Goal: Task Accomplishment & Management: Use online tool/utility

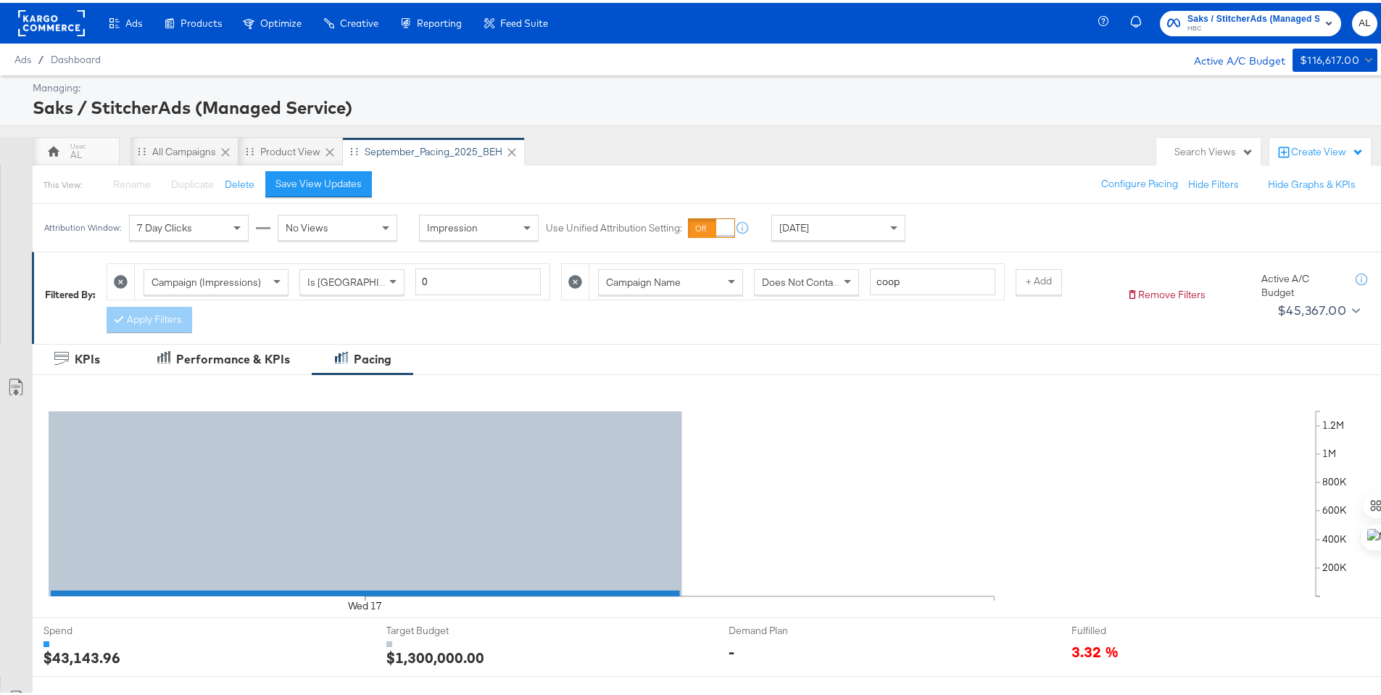
click at [43, 20] on rect at bounding box center [51, 20] width 67 height 26
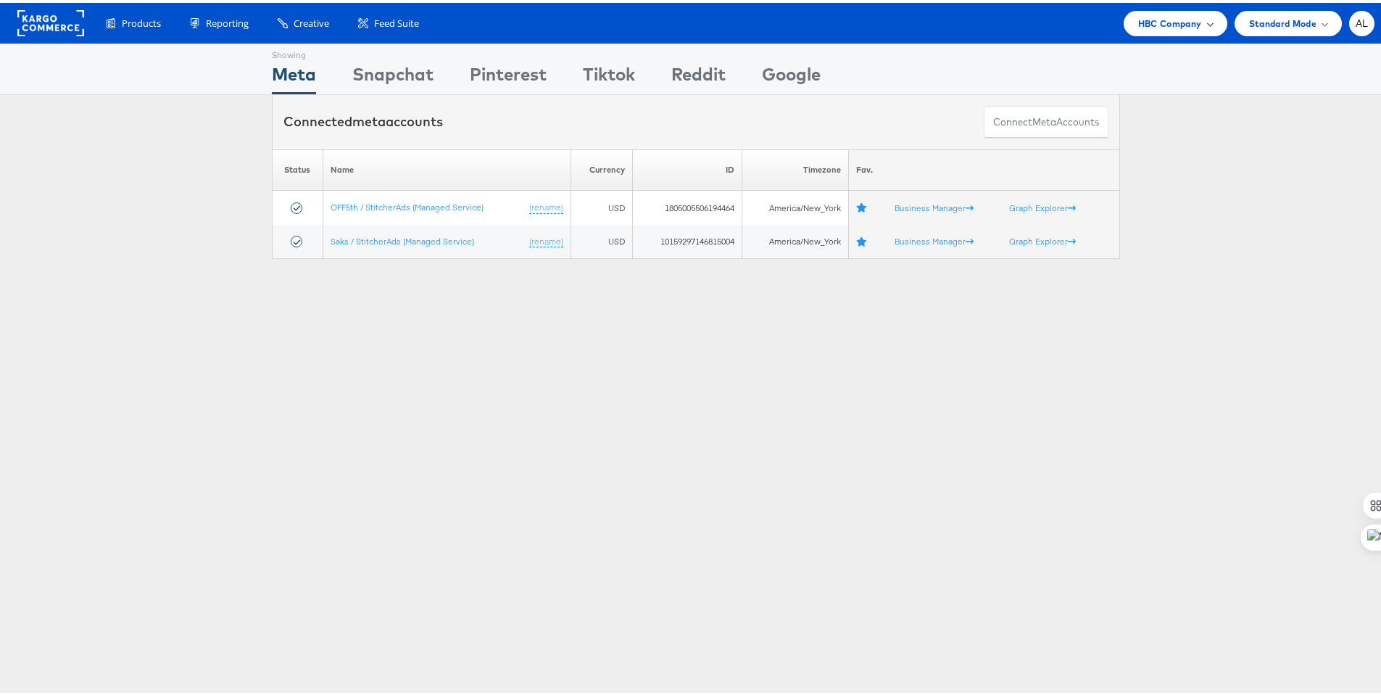
click at [1138, 22] on span "HBC Company" at bounding box center [1170, 20] width 64 height 15
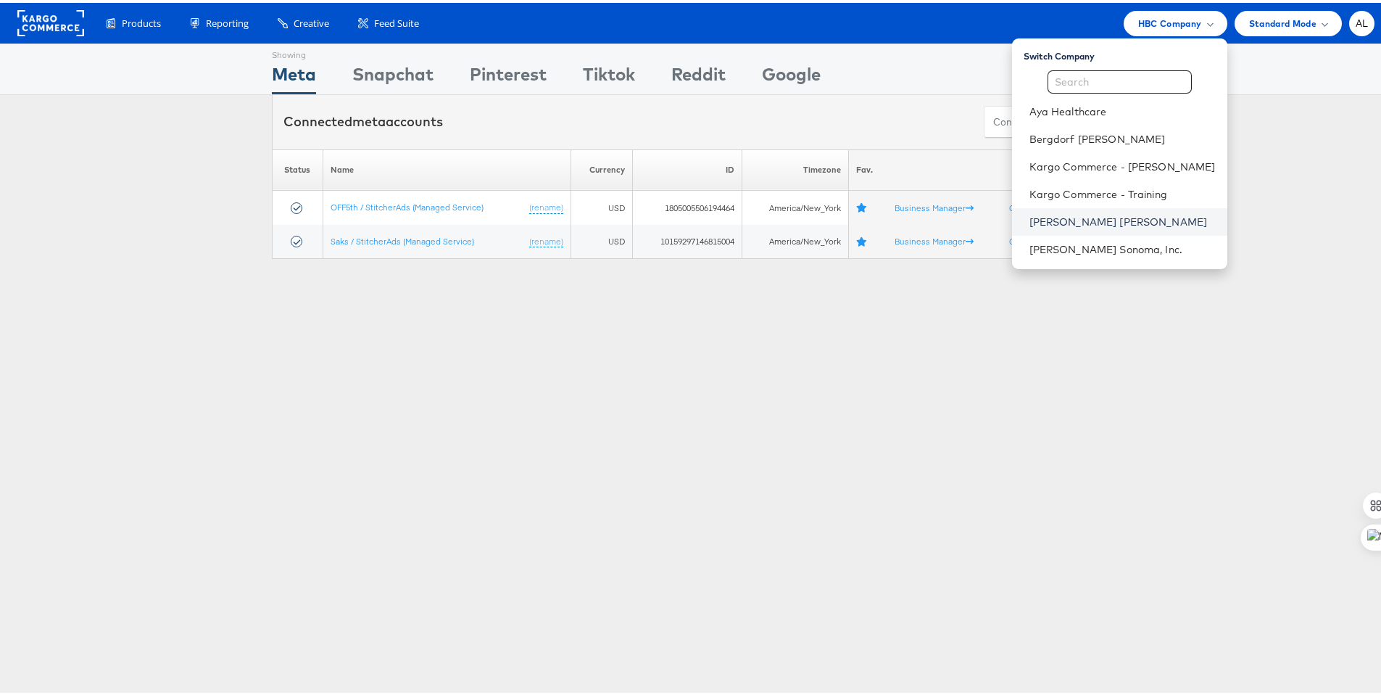
click at [1086, 219] on link "Neiman Marcus" at bounding box center [1122, 219] width 186 height 14
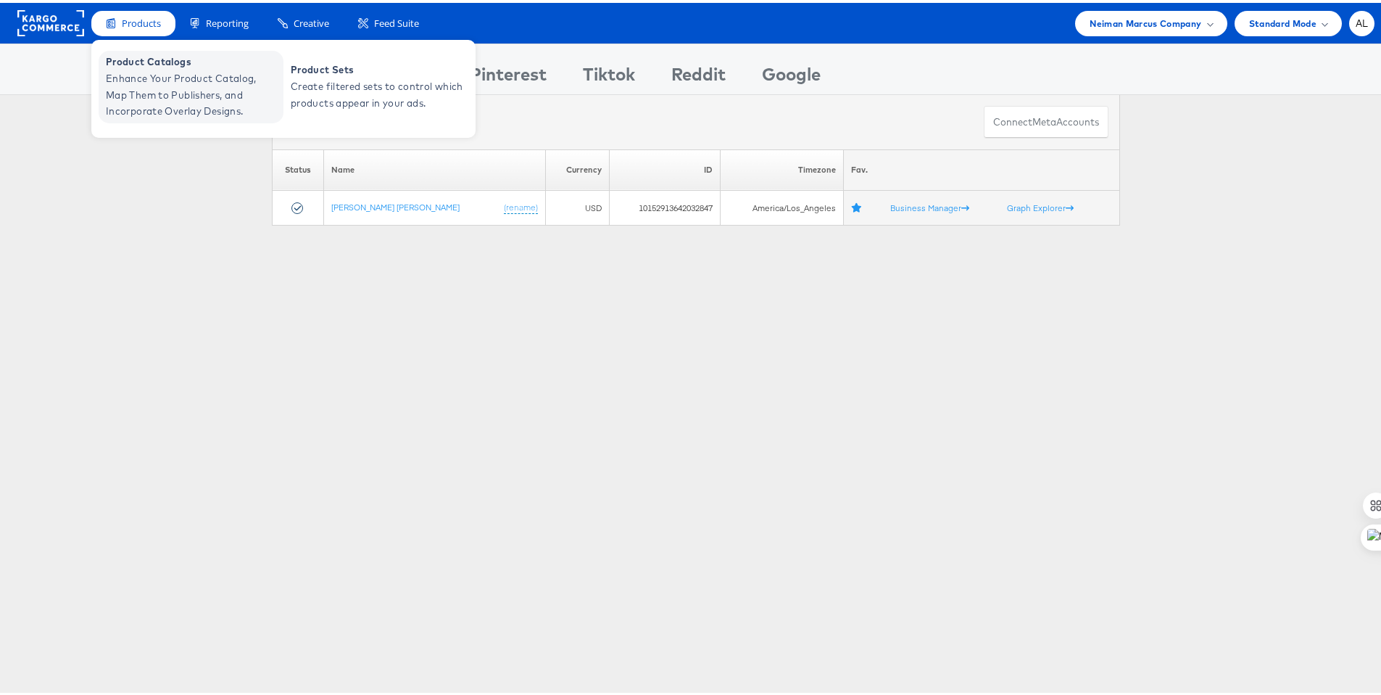
click at [151, 63] on span "Product Catalogs" at bounding box center [193, 59] width 174 height 17
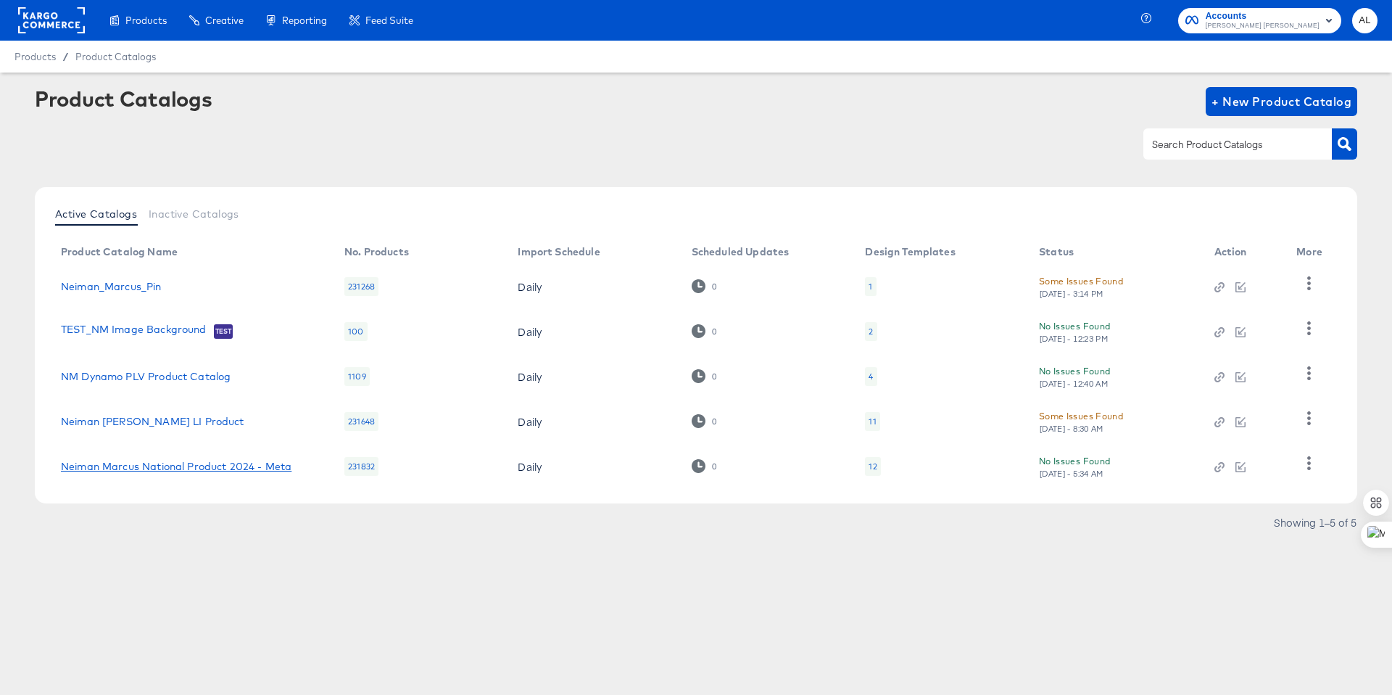
click at [200, 469] on link "Neiman Marcus National Product 2024 - Meta" at bounding box center [176, 466] width 231 height 12
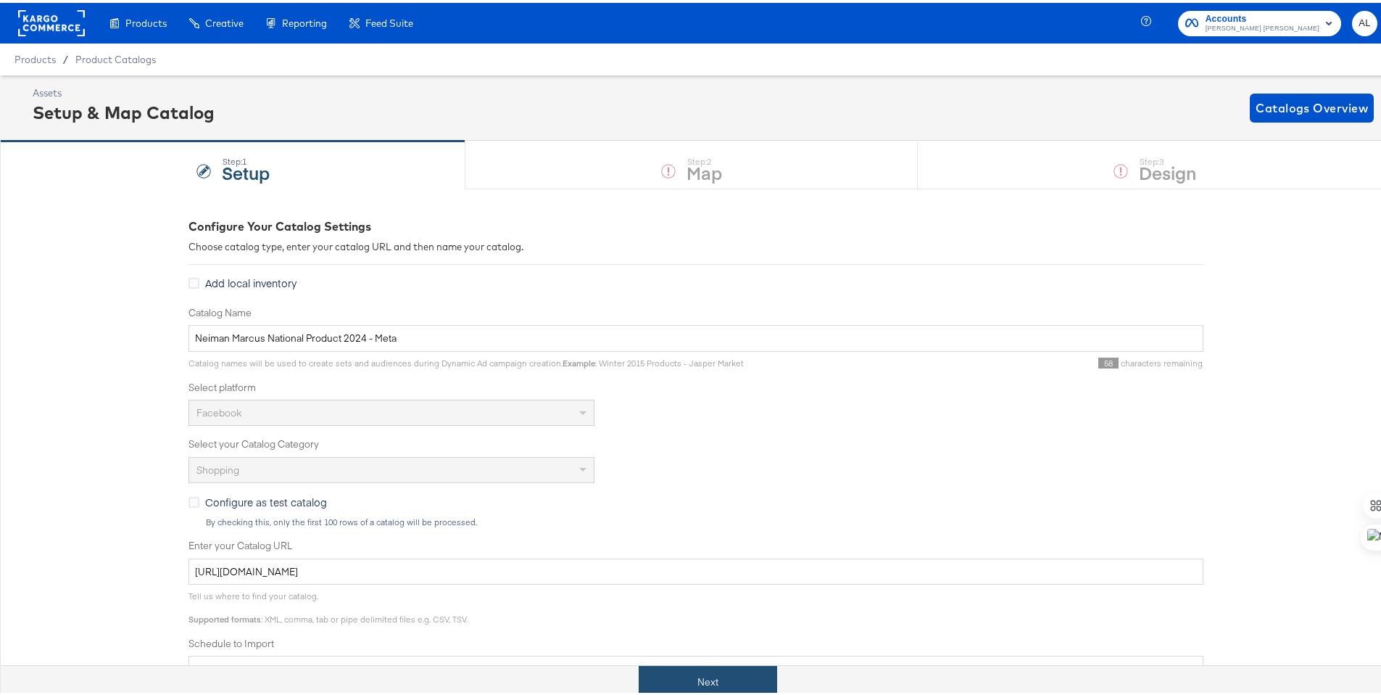
click at [716, 675] on button "Next" at bounding box center [708, 679] width 138 height 33
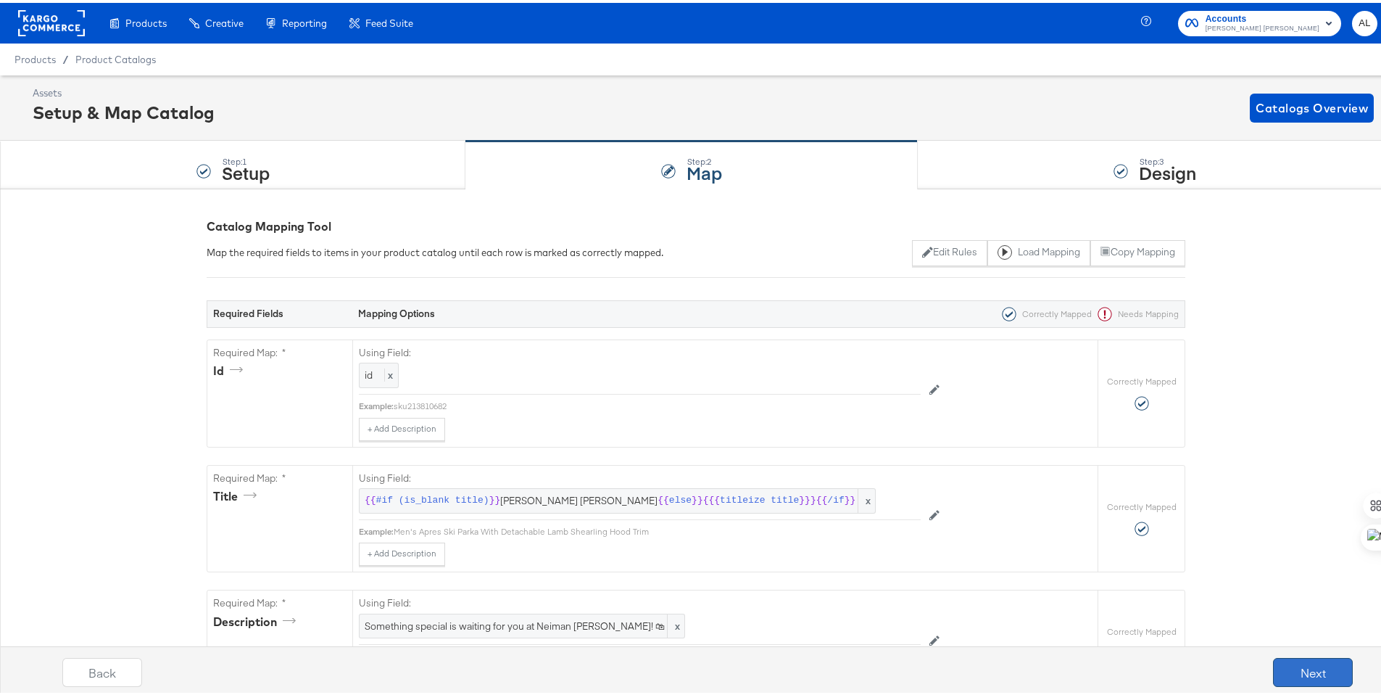
click at [1307, 662] on button "Next" at bounding box center [1313, 669] width 80 height 29
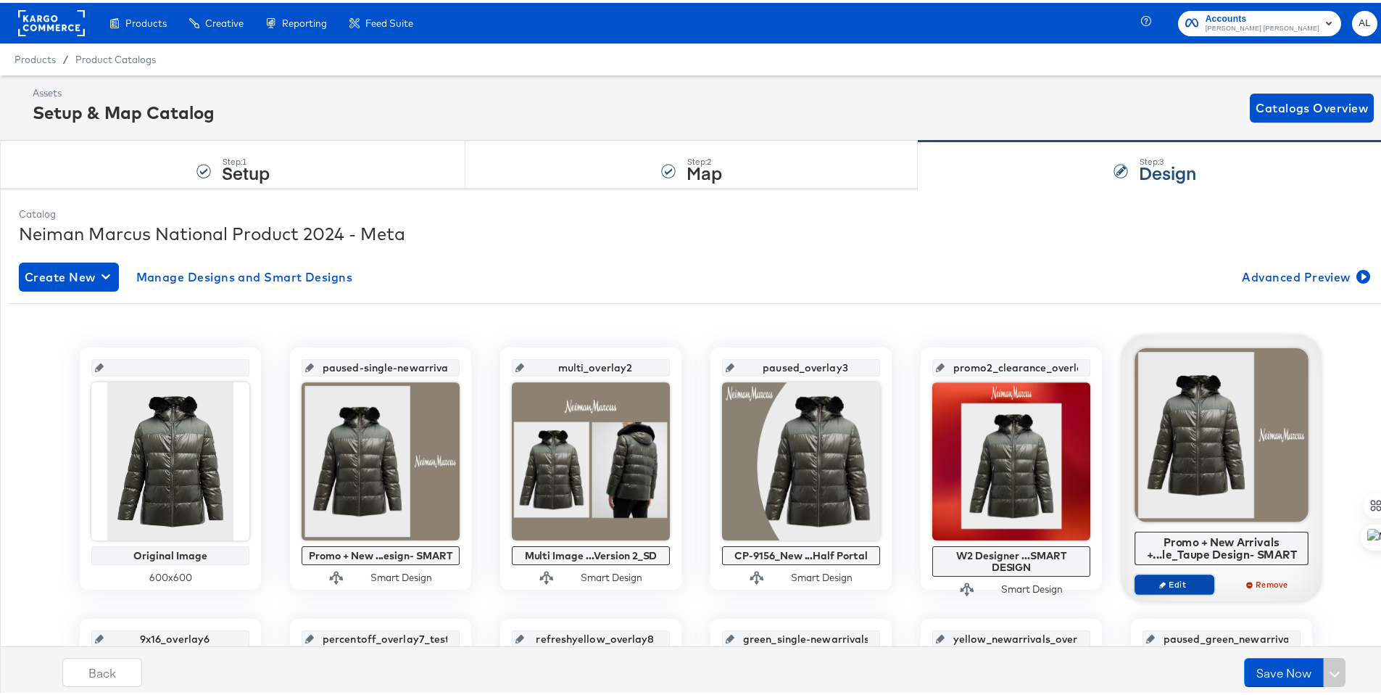
click at [1169, 580] on span "Edit" at bounding box center [1174, 581] width 67 height 11
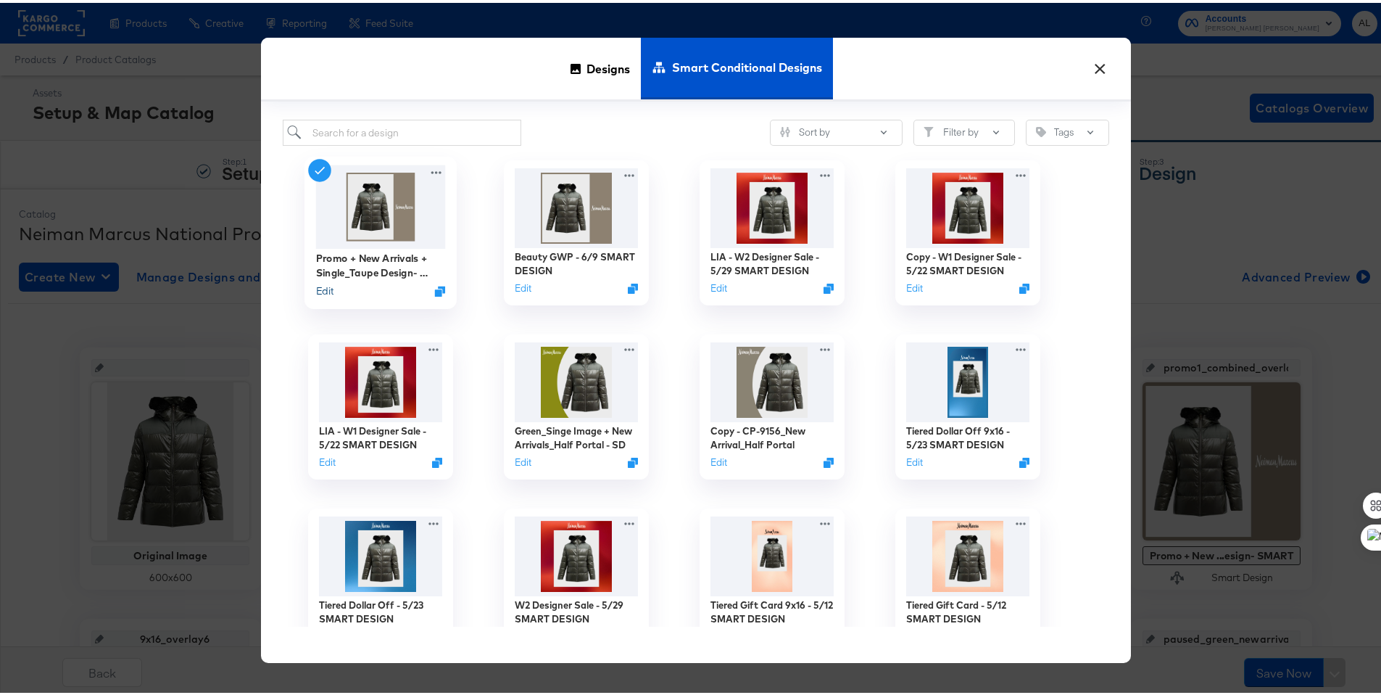
click at [323, 290] on button "Edit" at bounding box center [324, 288] width 17 height 14
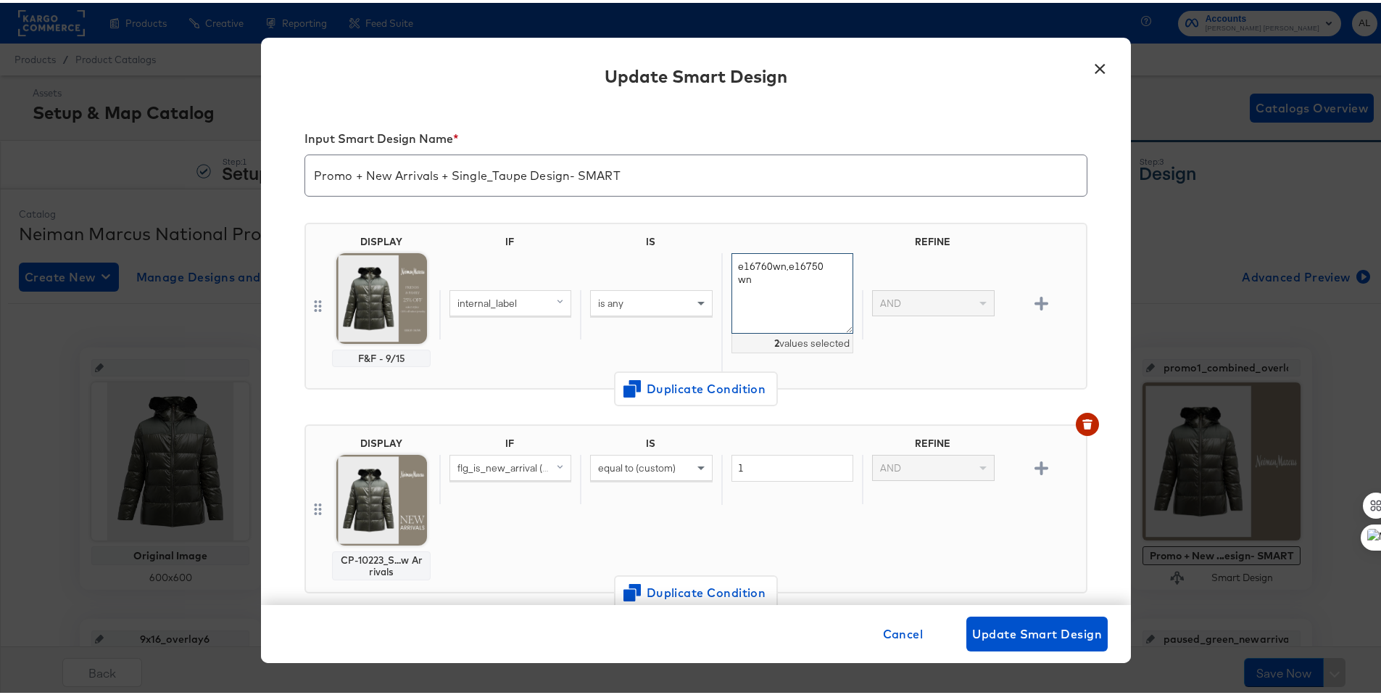
click at [772, 285] on textarea "e16760wn,e16750wn" at bounding box center [792, 290] width 122 height 80
paste textarea
type textarea "e16760wn,e16750wn"
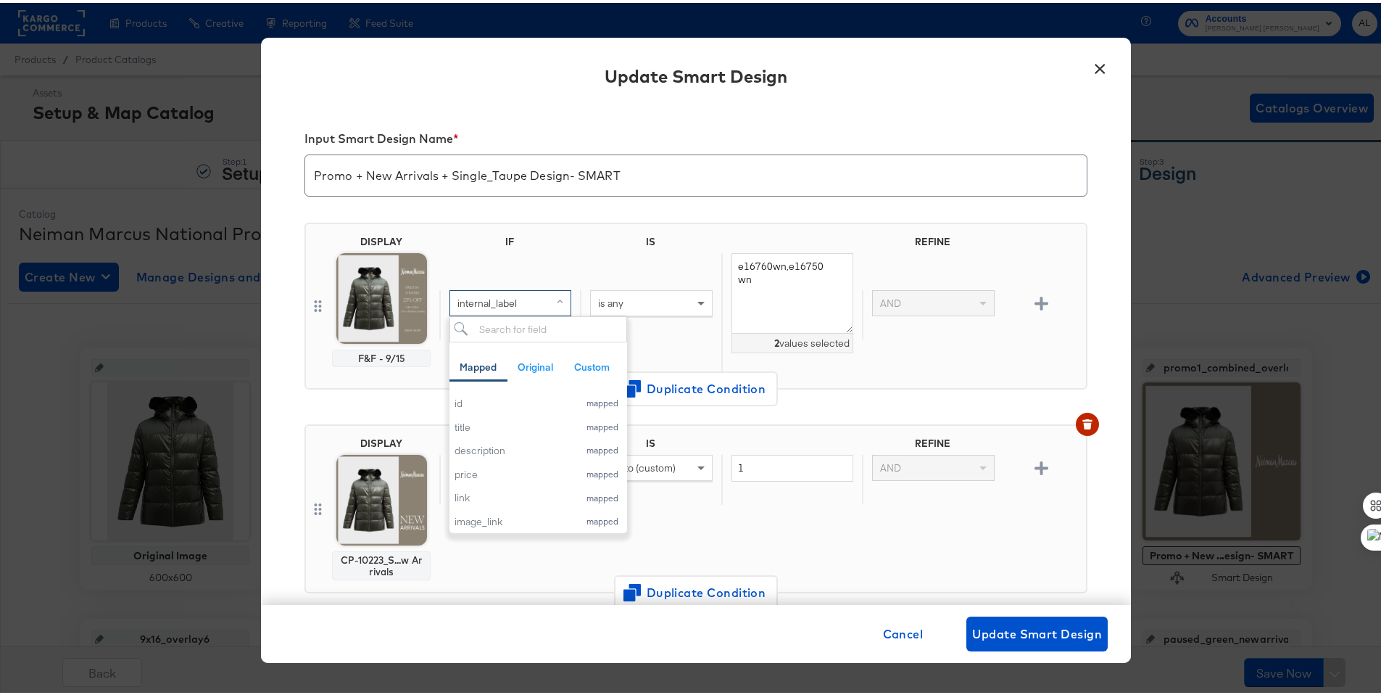
click at [615, 233] on div "IS" at bounding box center [650, 241] width 141 height 17
click at [694, 302] on span at bounding box center [703, 300] width 18 height 25
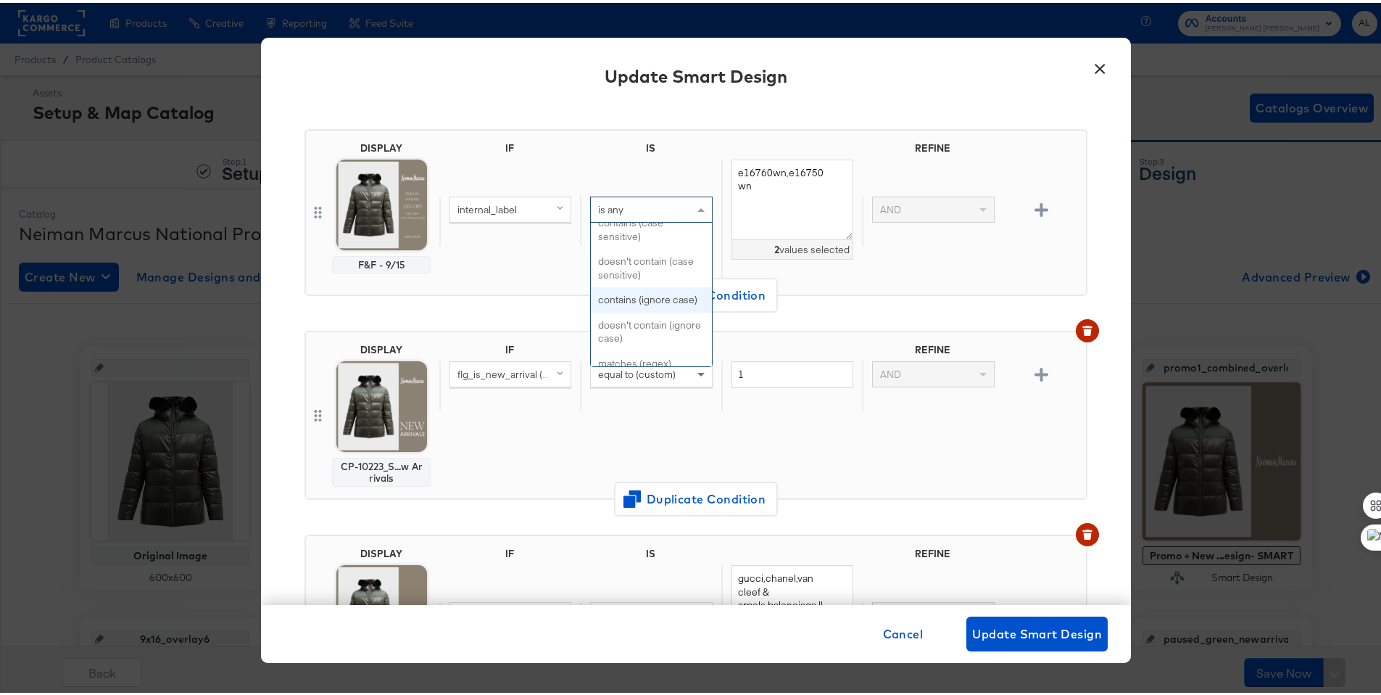
scroll to position [90, 0]
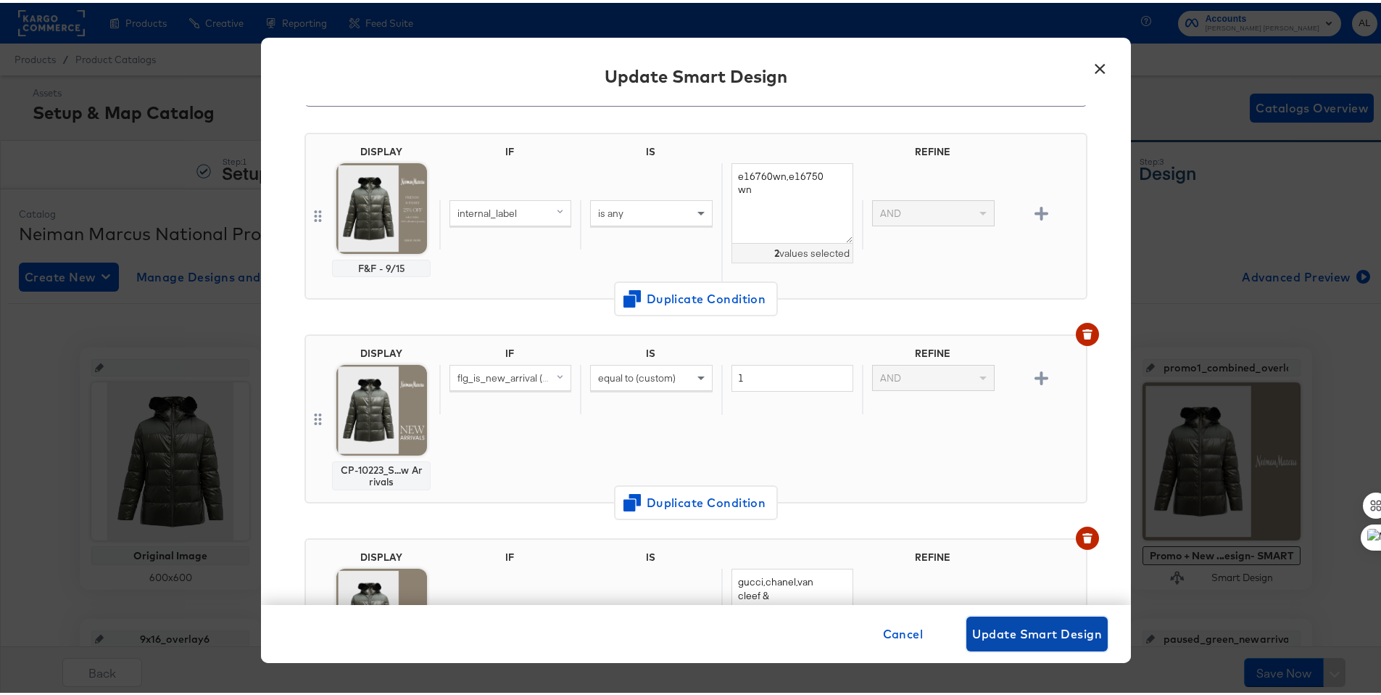
click at [1019, 634] on span "Update Smart Design" at bounding box center [1037, 631] width 130 height 20
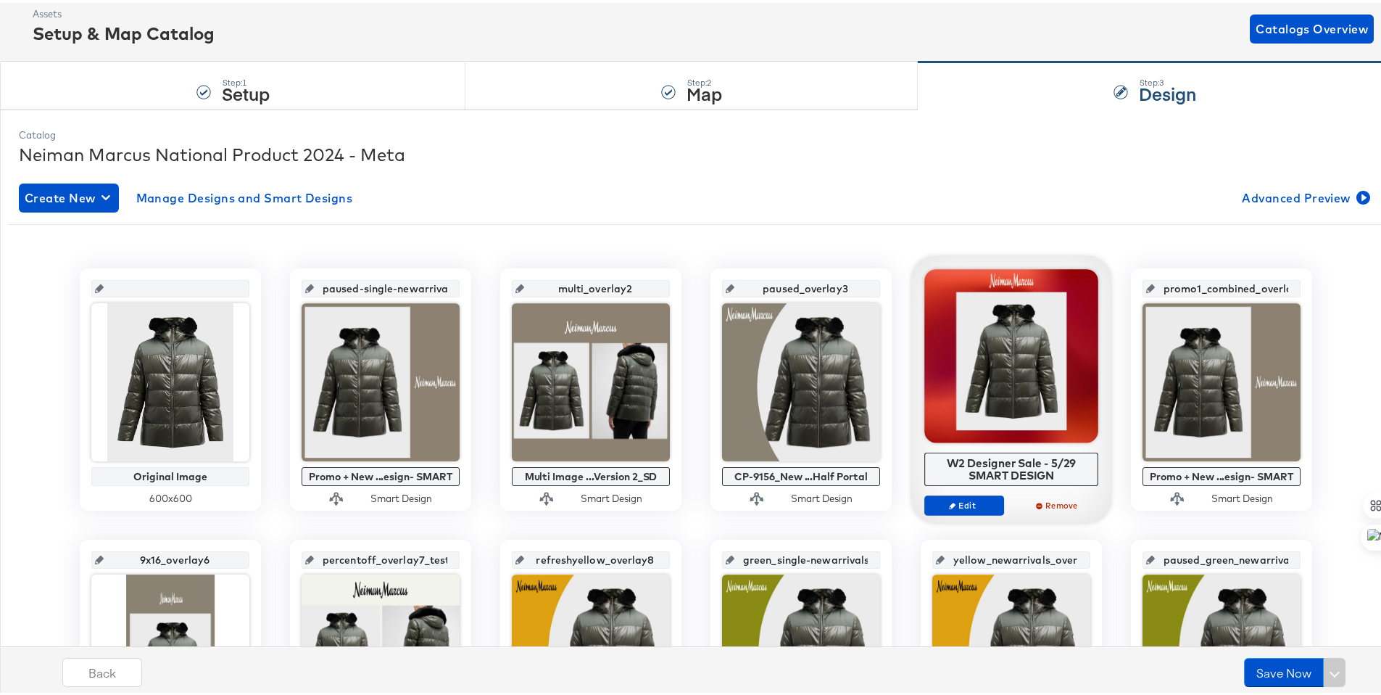
scroll to position [86, 0]
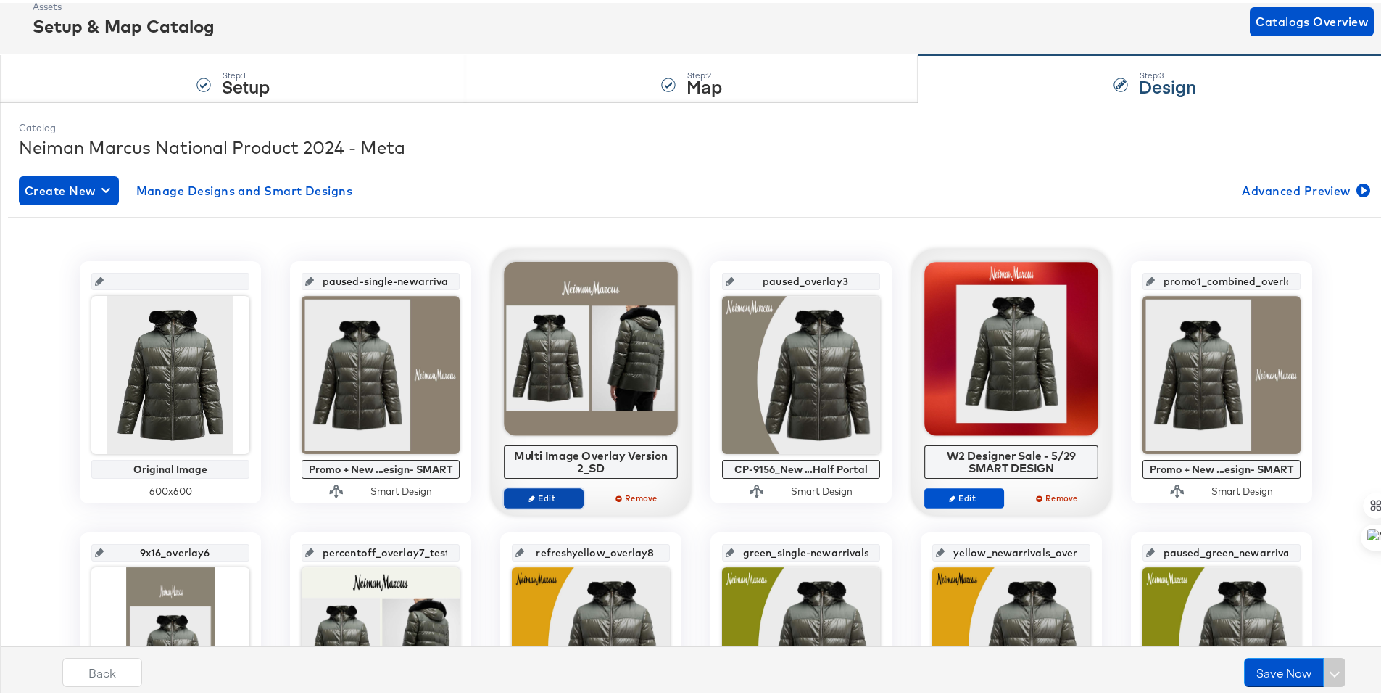
click at [547, 492] on span "Edit" at bounding box center [543, 494] width 67 height 11
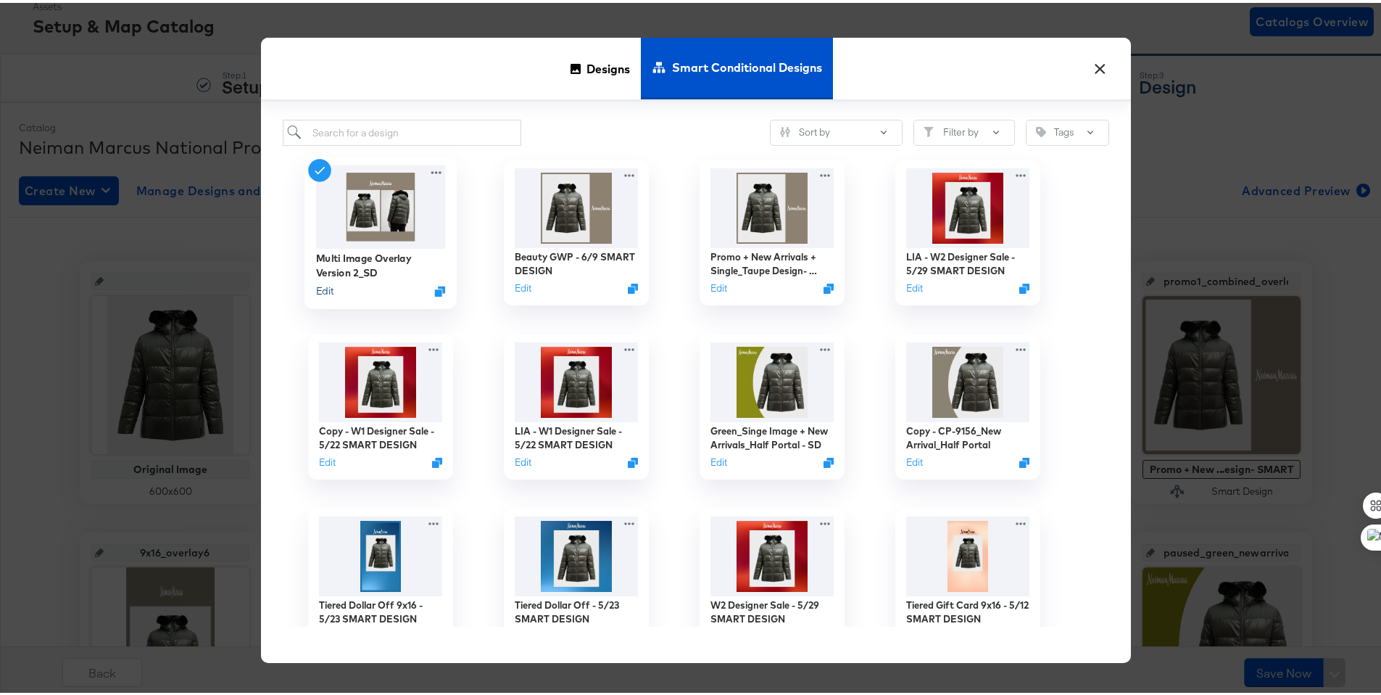
click at [326, 287] on button "Edit" at bounding box center [324, 288] width 17 height 14
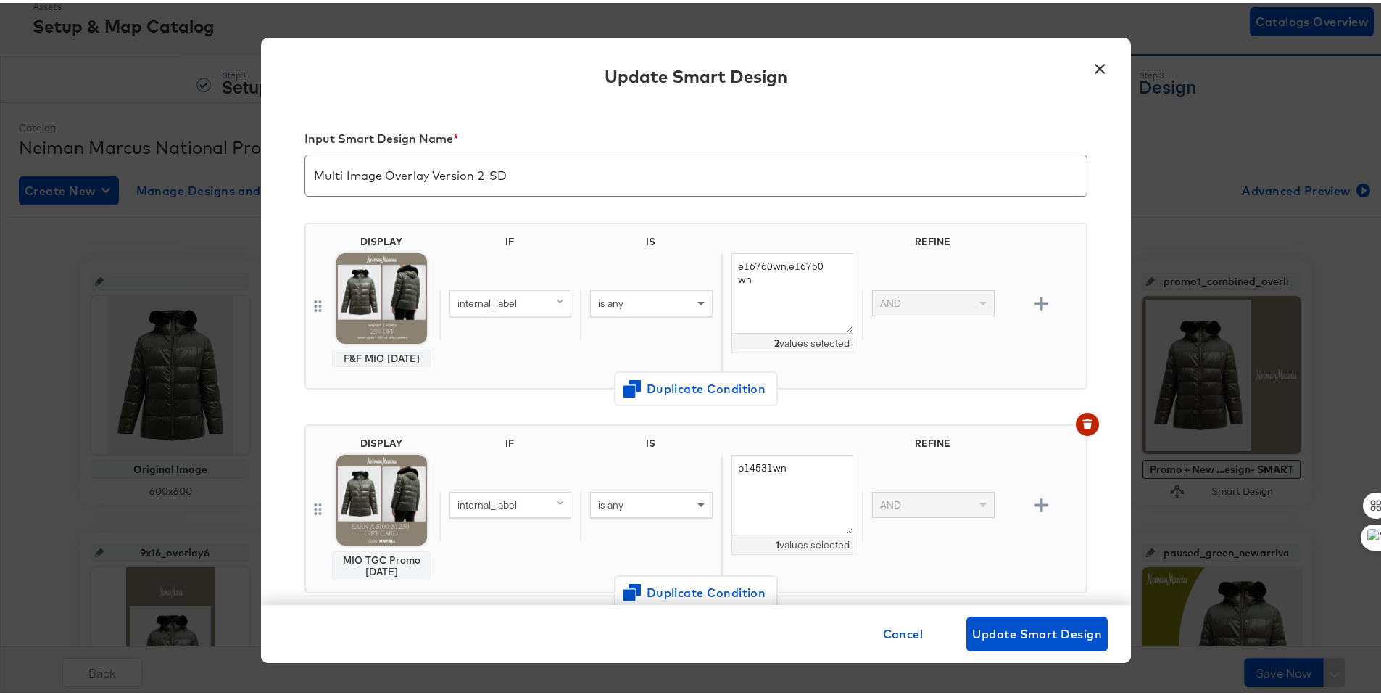
click at [1102, 58] on button "×" at bounding box center [1100, 62] width 26 height 26
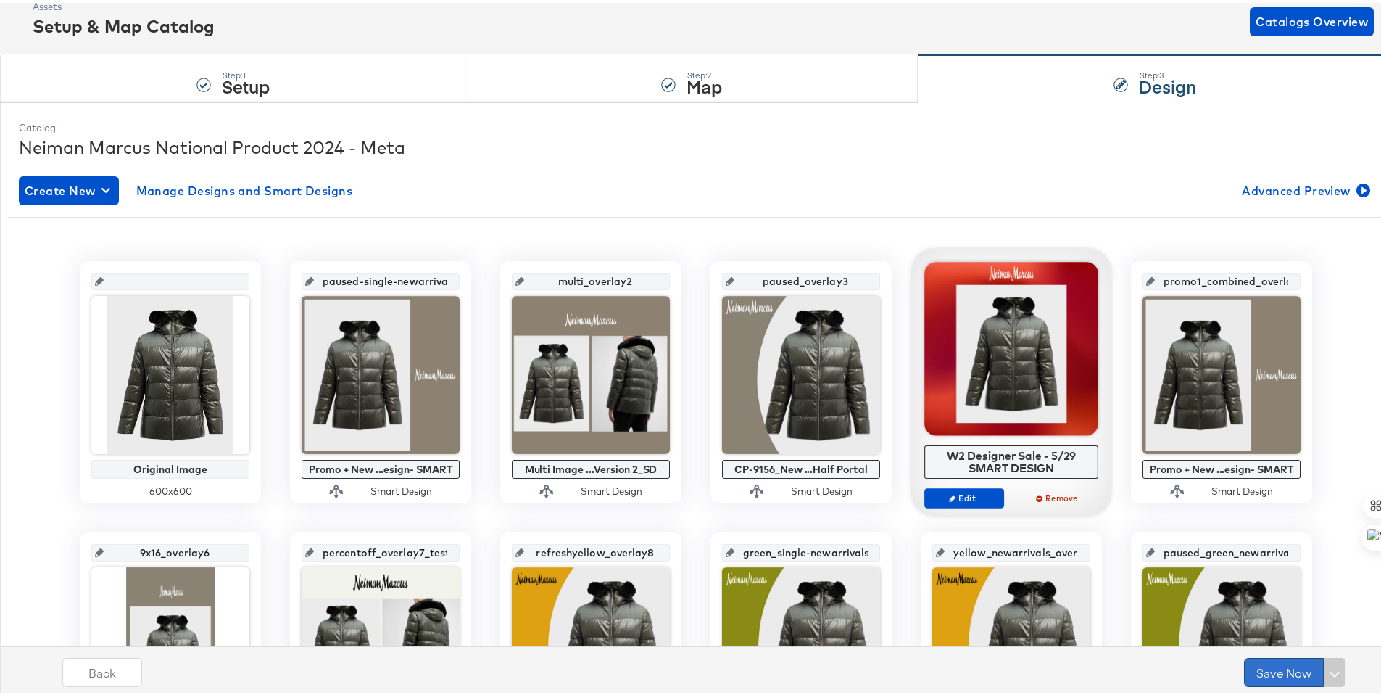
click at [1279, 670] on button "Save Now" at bounding box center [1284, 669] width 80 height 29
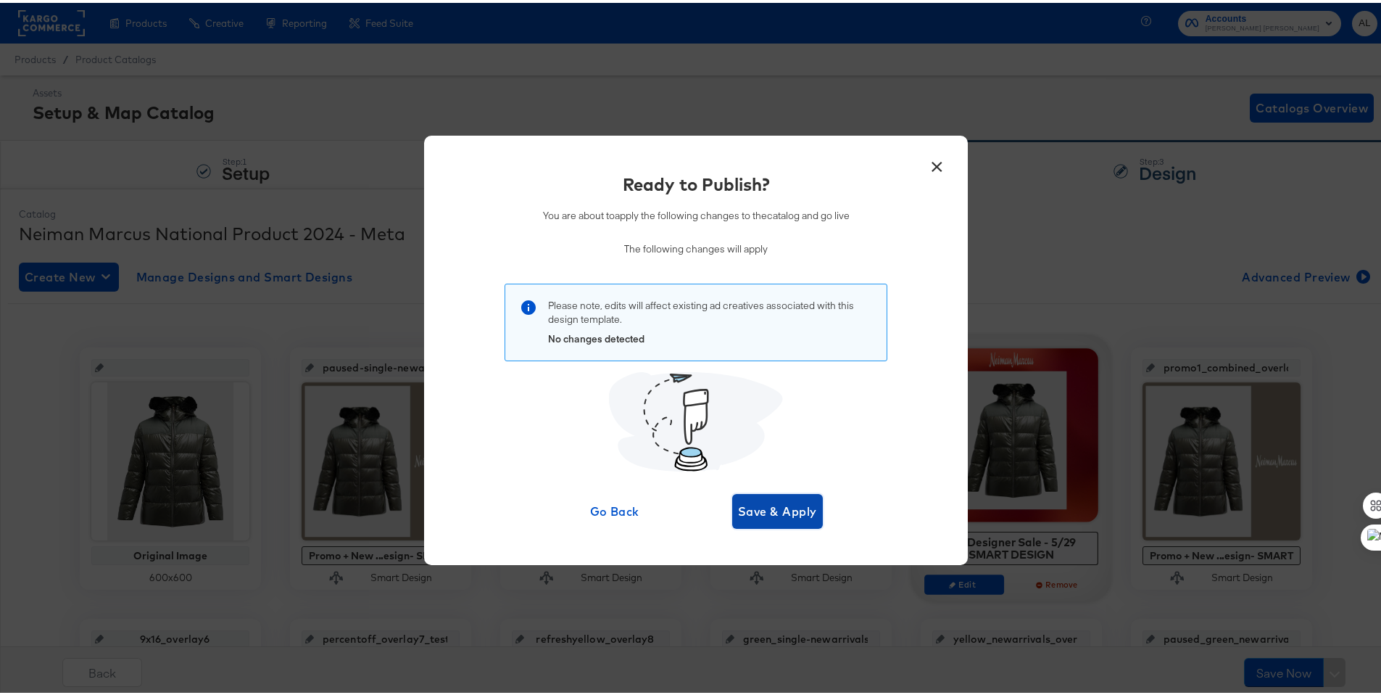
click at [795, 511] on span "Save & Apply" at bounding box center [777, 508] width 79 height 20
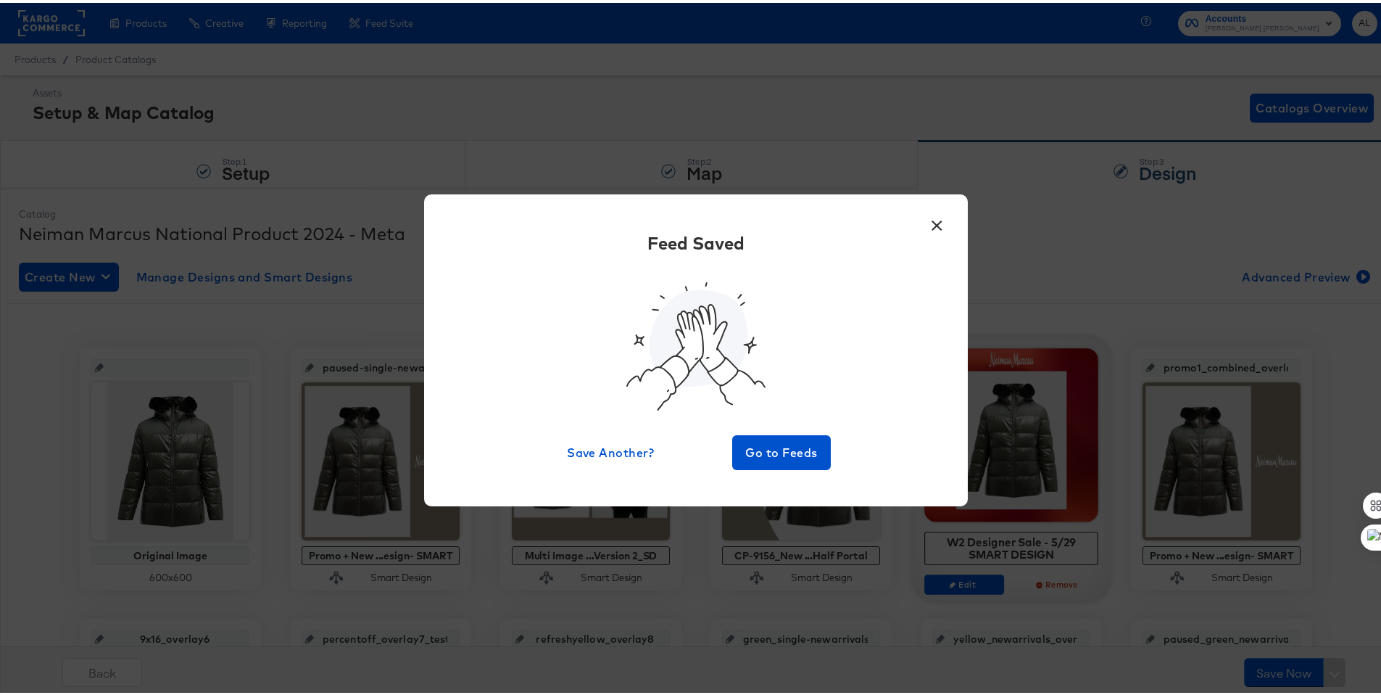
click at [927, 220] on button "×" at bounding box center [937, 219] width 26 height 26
